Goal: Task Accomplishment & Management: Manage account settings

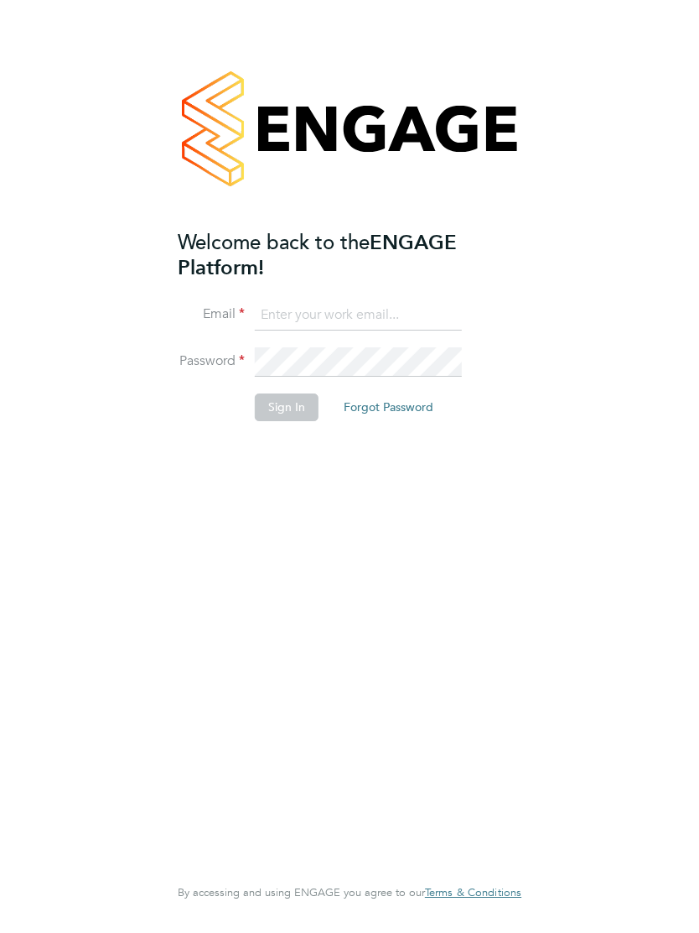
type input "[EMAIL_ADDRESS][DOMAIN_NAME]"
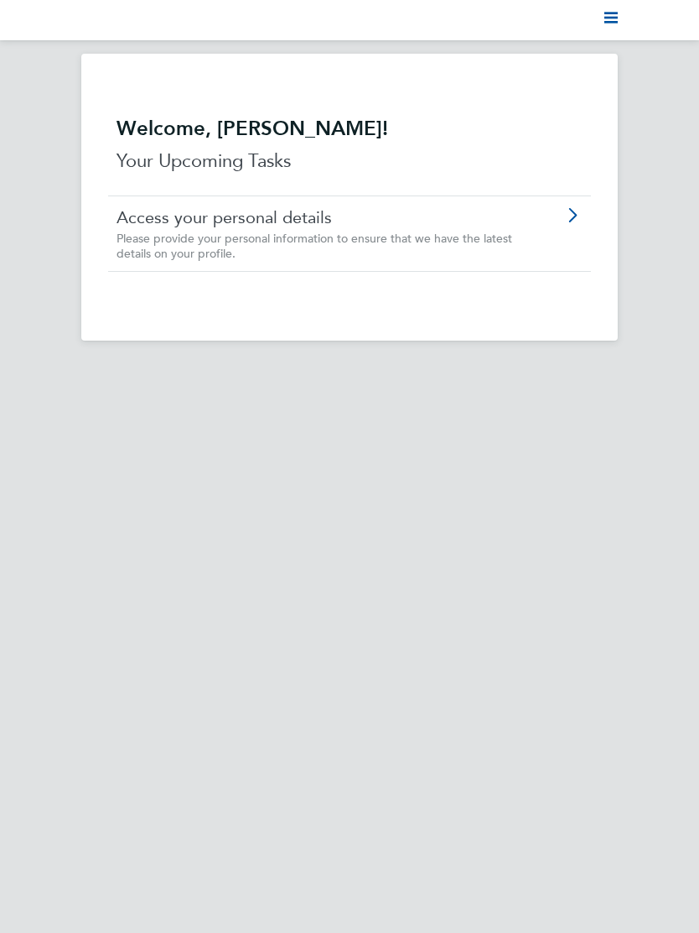
click at [627, 18] on nav "Current page:" at bounding box center [349, 20] width 699 height 40
click at [612, 23] on polygon "Main navigation" at bounding box center [611, 22] width 13 height 3
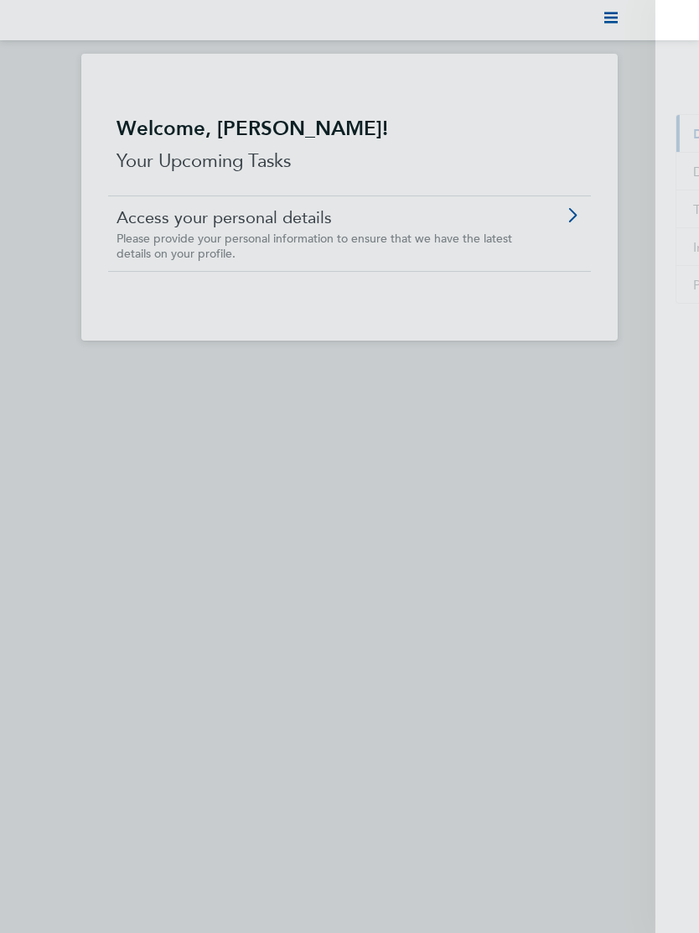
click at [579, 211] on span "Timesheets" at bounding box center [574, 209] width 70 height 16
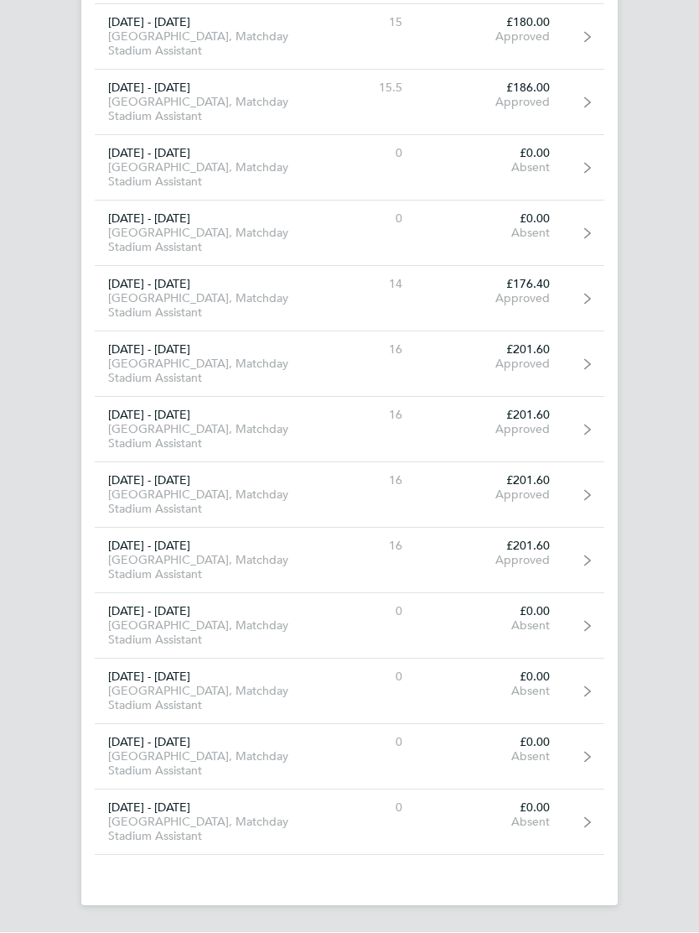
scroll to position [1932, 0]
click at [585, 829] on icon at bounding box center [588, 823] width 7 height 12
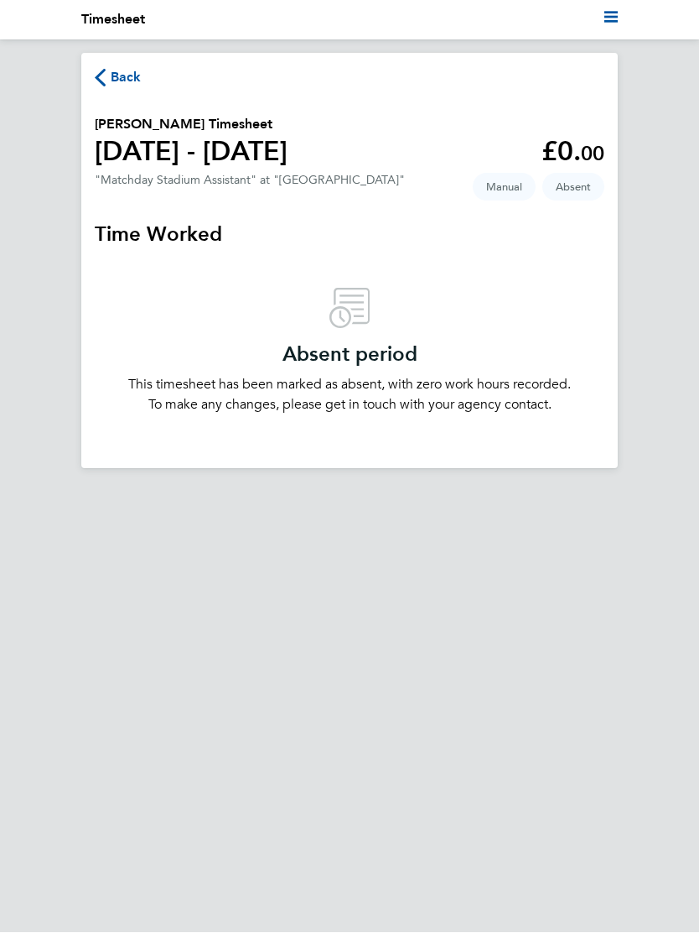
click at [609, 14] on polygon "Main navigation" at bounding box center [611, 13] width 13 height 3
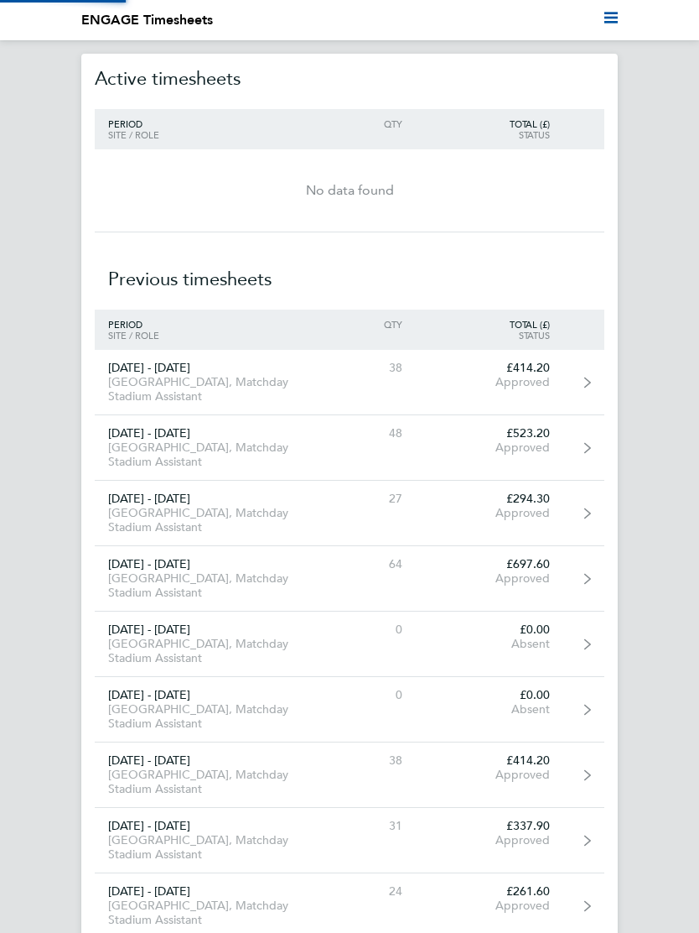
scroll to position [1933, 0]
